Goal: Navigation & Orientation: Find specific page/section

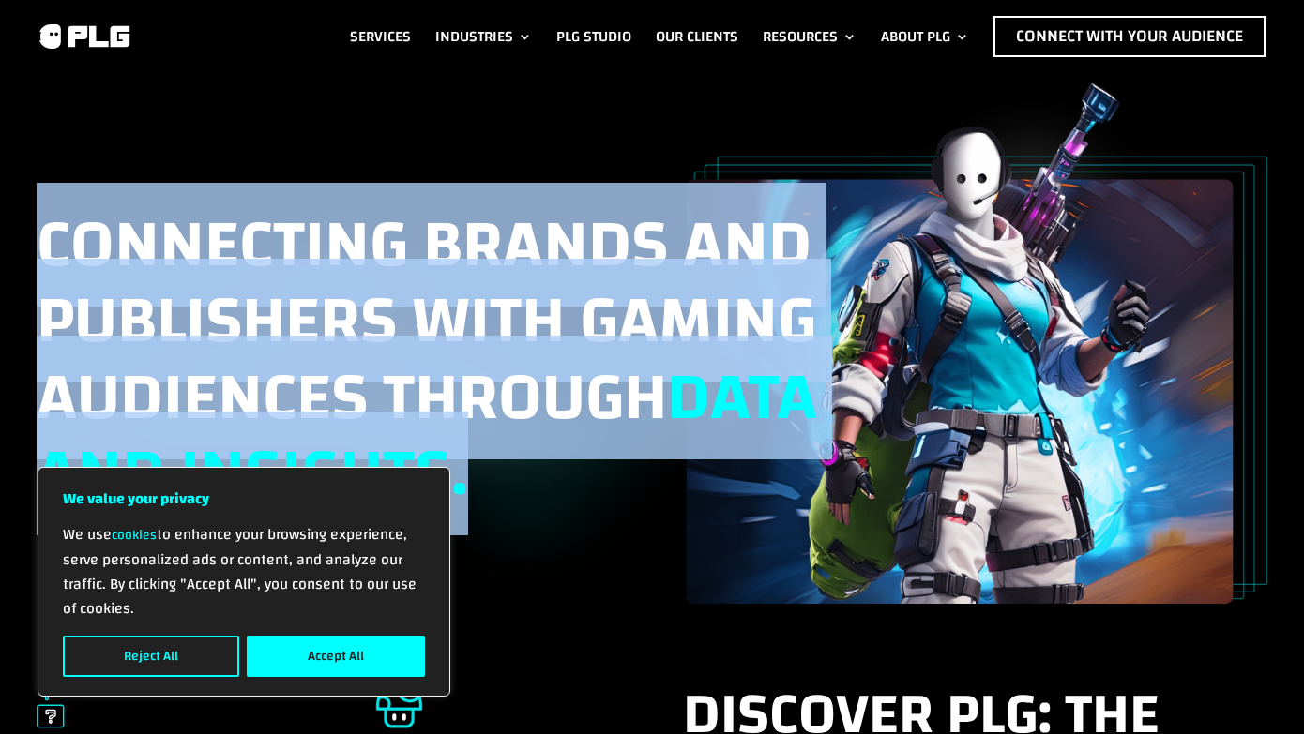
drag, startPoint x: 46, startPoint y: 159, endPoint x: 689, endPoint y: 486, distance: 721.4
click at [693, 485] on div "Connecting brands and publishers with gaming audiences through data and insight…" at bounding box center [652, 343] width 1230 height 520
click at [190, 663] on button "Reject All" at bounding box center [151, 656] width 176 height 41
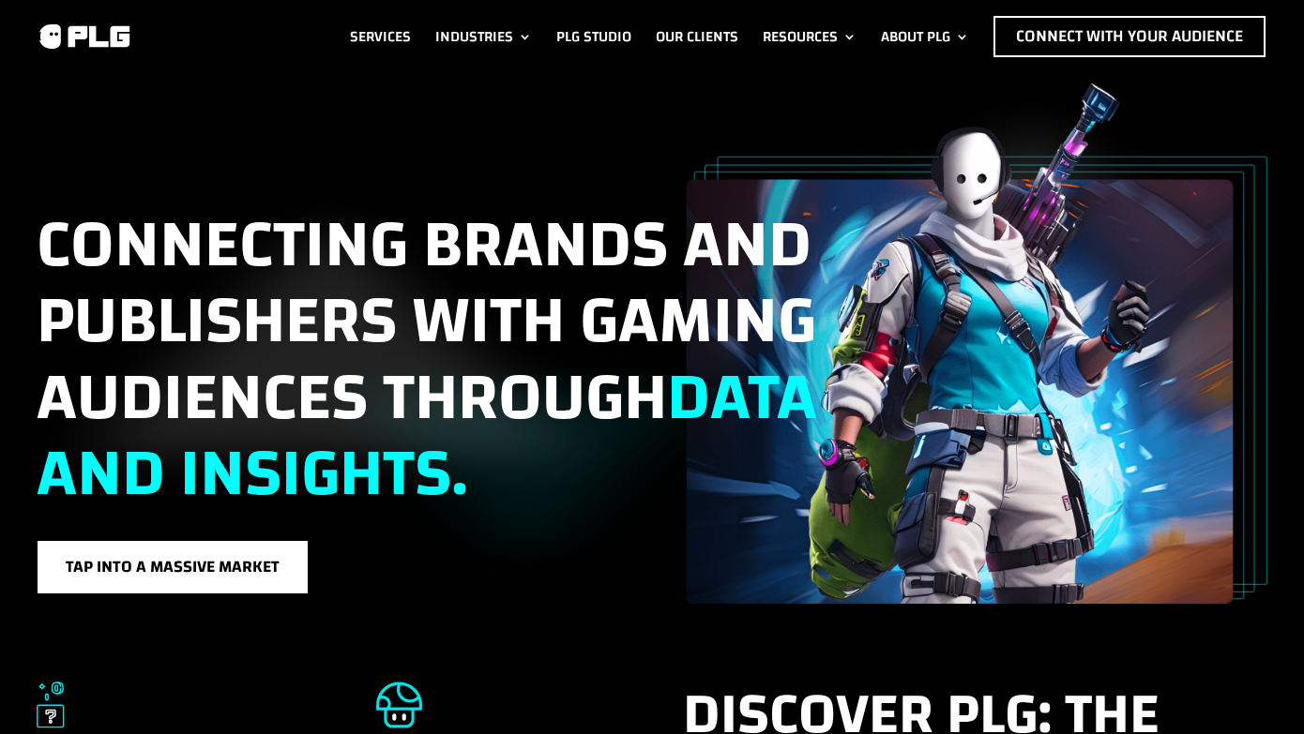
click at [502, 537] on div "Connecting brands and publishers with gaming audiences through data and insight…" at bounding box center [436, 385] width 798 height 417
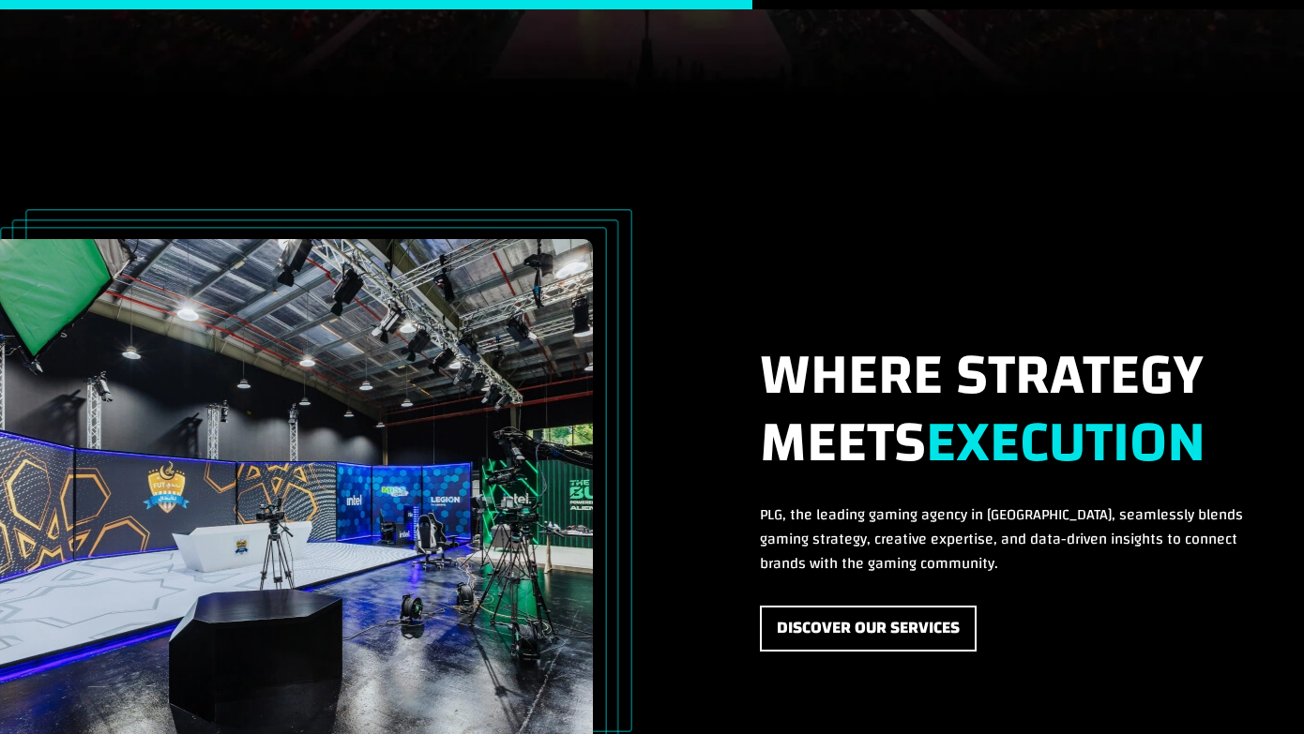
scroll to position [3838, 0]
